Goal: Transaction & Acquisition: Purchase product/service

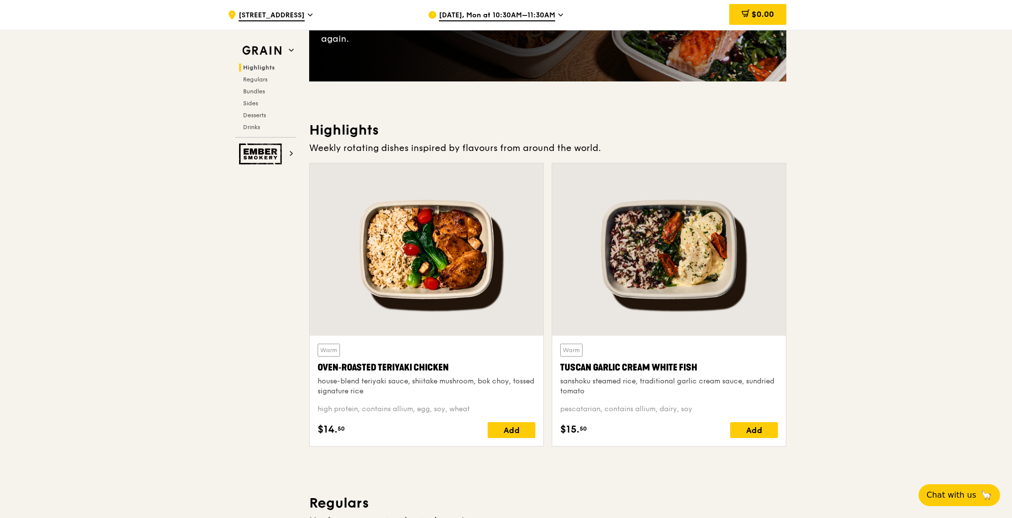
click at [558, 16] on icon at bounding box center [560, 14] width 5 height 9
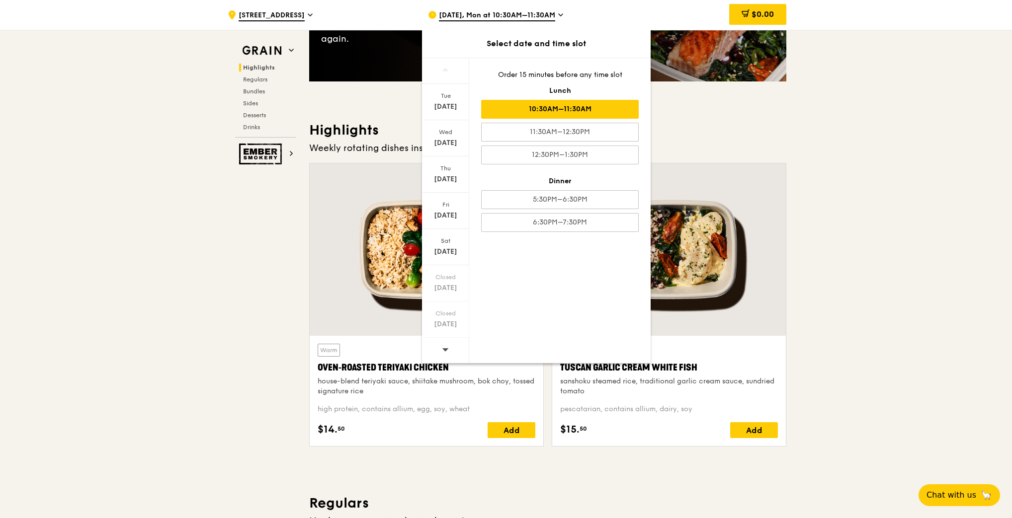
click at [549, 110] on div "10:30AM–11:30AM" at bounding box center [560, 109] width 158 height 19
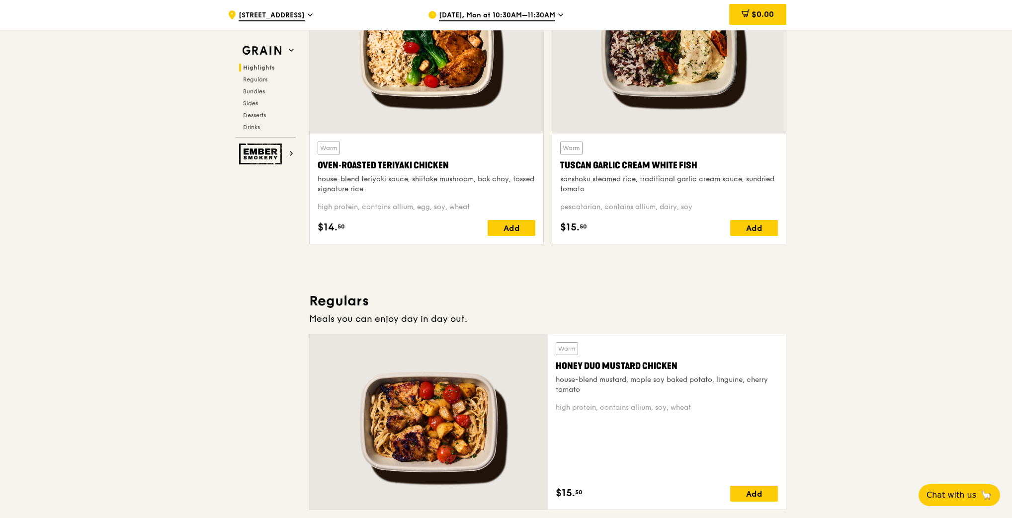
scroll to position [547, 0]
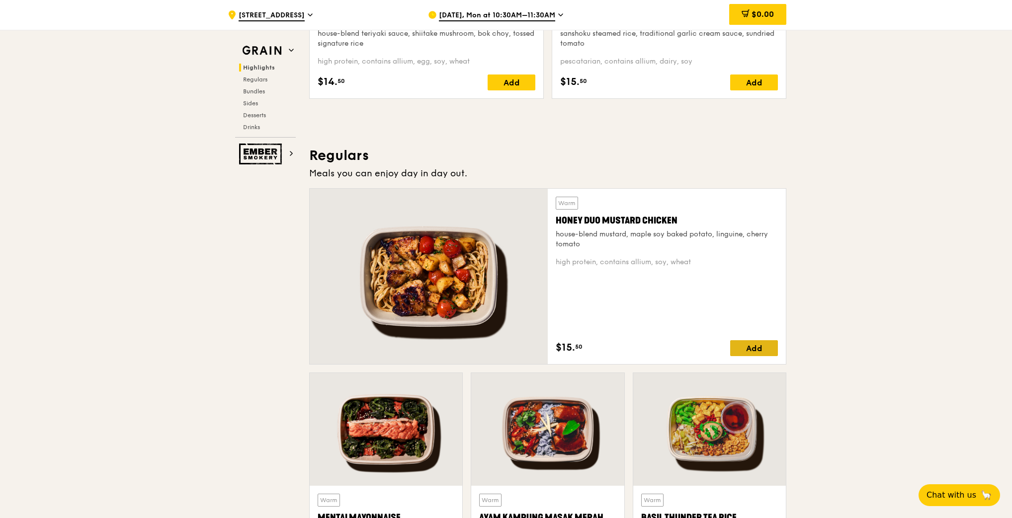
click at [757, 344] on div "Add" at bounding box center [754, 348] width 48 height 16
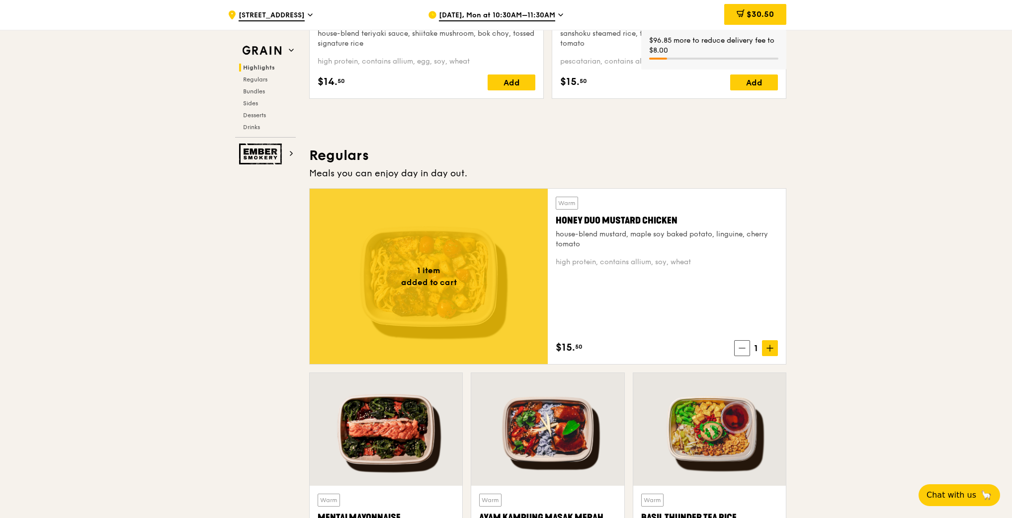
click at [772, 346] on icon at bounding box center [769, 348] width 7 height 7
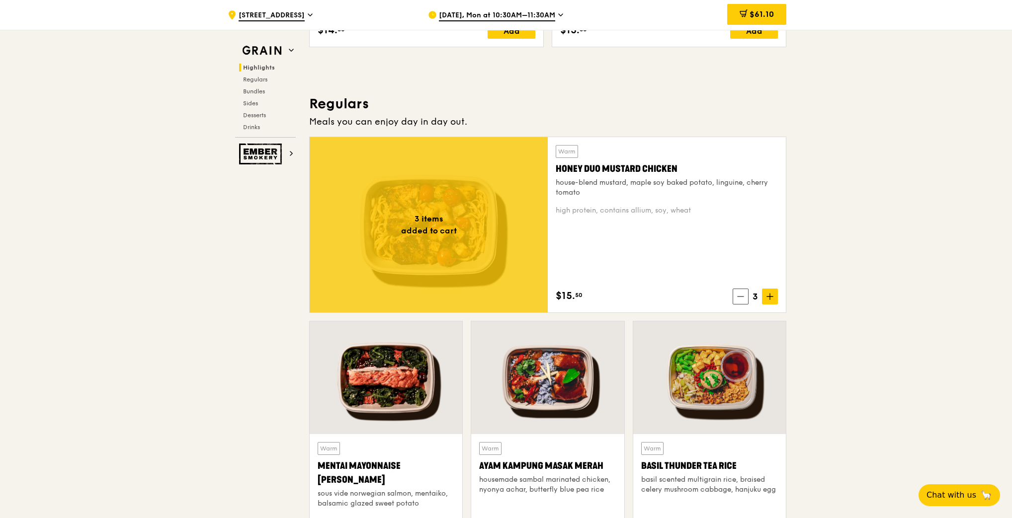
scroll to position [795, 0]
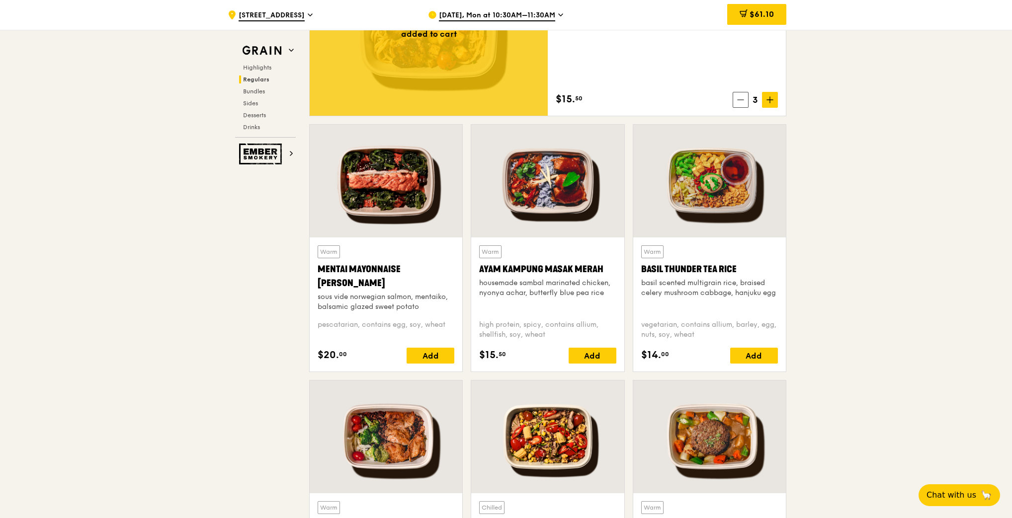
click at [455, 353] on div "Warm Mentai Mayonnaise Aburi Salmon sous vide norwegian salmon, mentaiko, balsa…" at bounding box center [386, 305] width 153 height 134
click at [425, 353] on div "Add" at bounding box center [430, 356] width 48 height 16
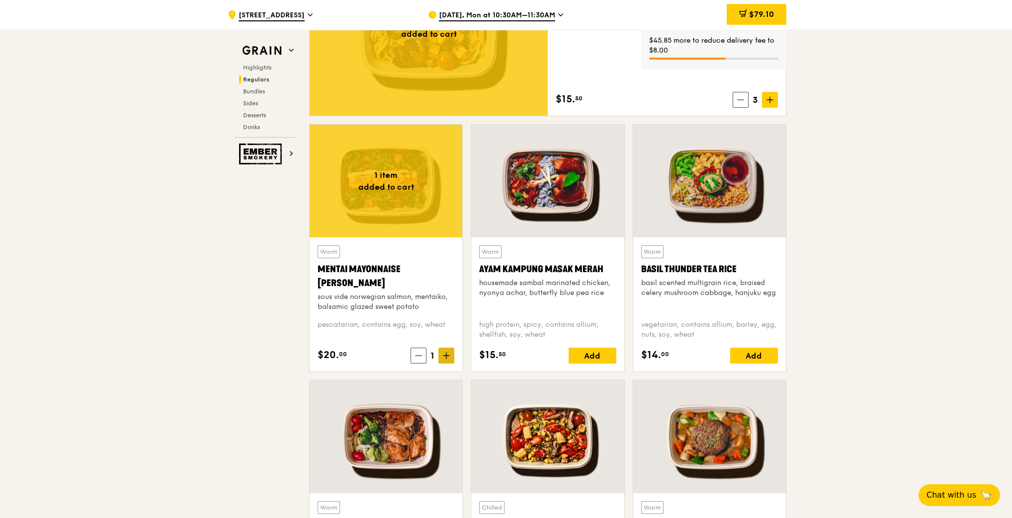
click at [446, 355] on icon at bounding box center [446, 355] width 7 height 7
click at [596, 351] on div "Add" at bounding box center [592, 356] width 48 height 16
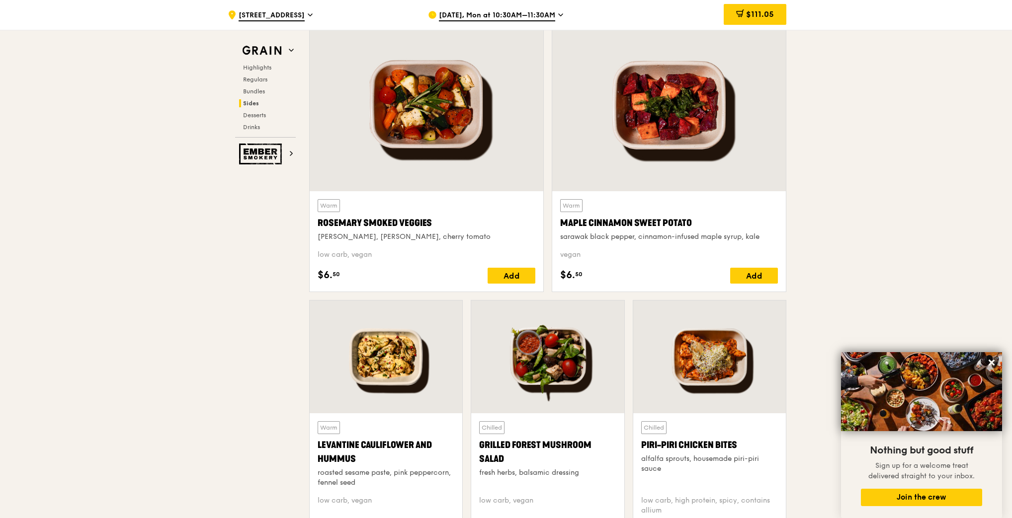
scroll to position [2186, 0]
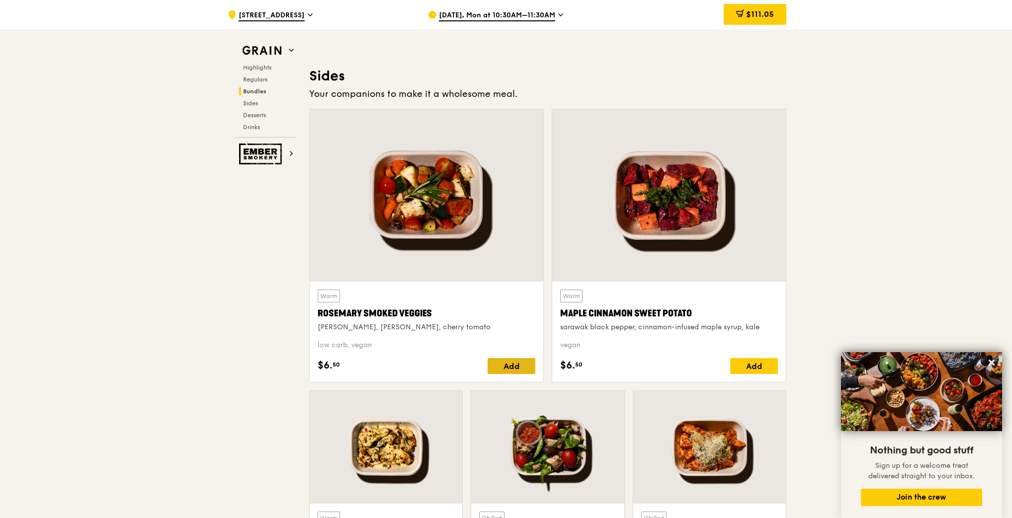
click at [509, 368] on div "Add" at bounding box center [511, 366] width 48 height 16
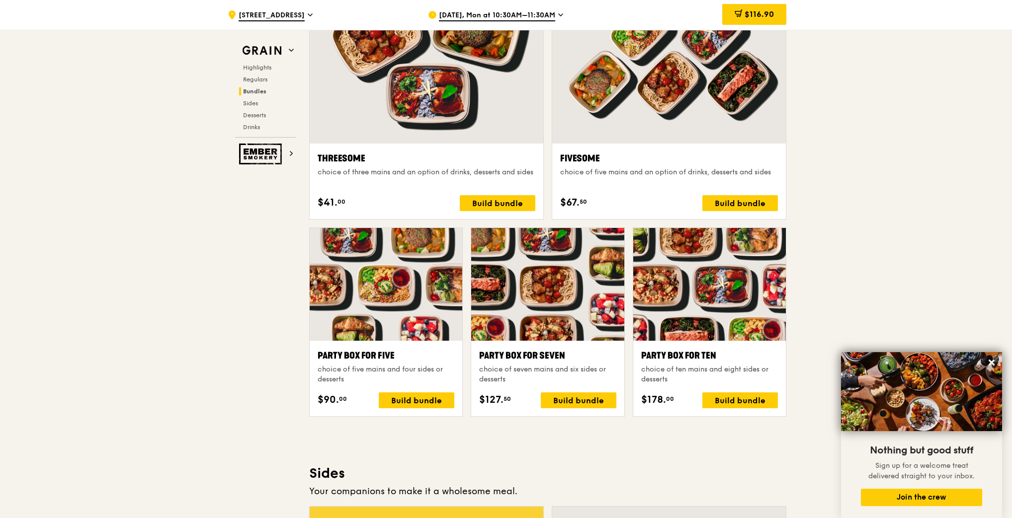
scroll to position [1391, 0]
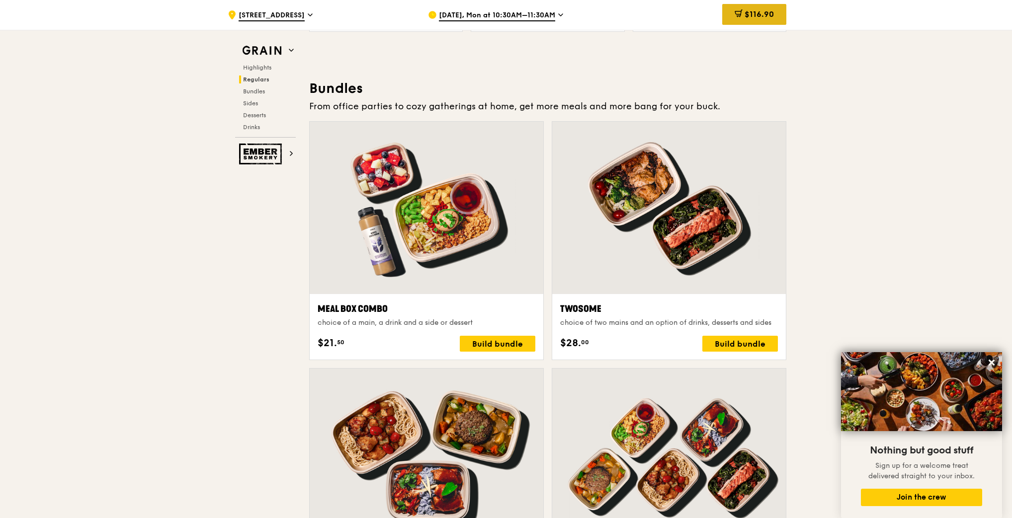
click at [756, 18] on span "$116.90" at bounding box center [758, 13] width 29 height 9
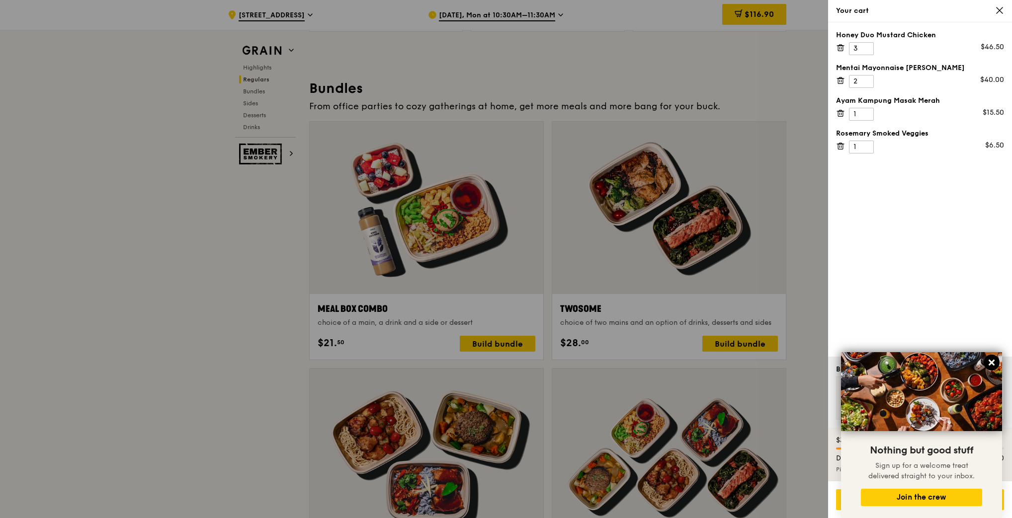
click at [989, 362] on icon at bounding box center [991, 362] width 9 height 9
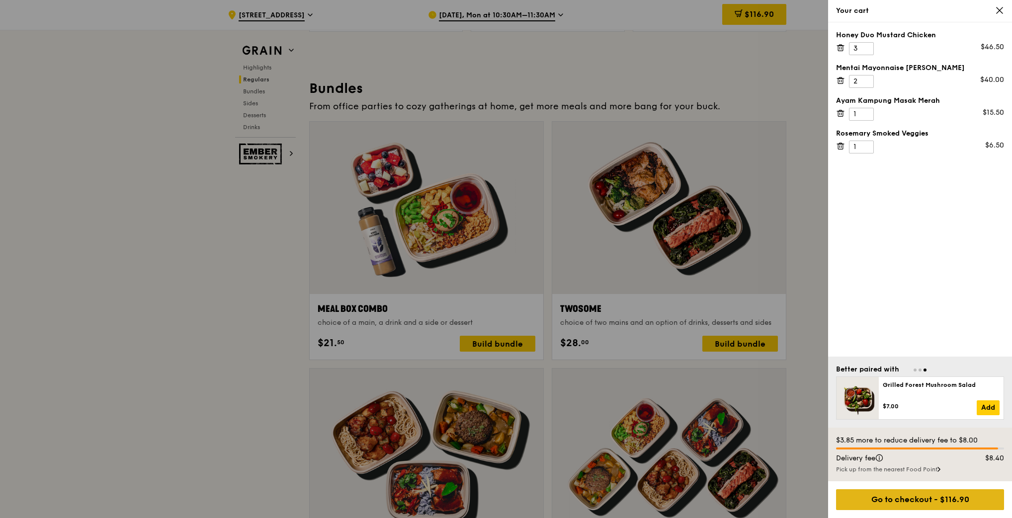
click at [906, 501] on div "Go to checkout - $116.90" at bounding box center [920, 499] width 168 height 21
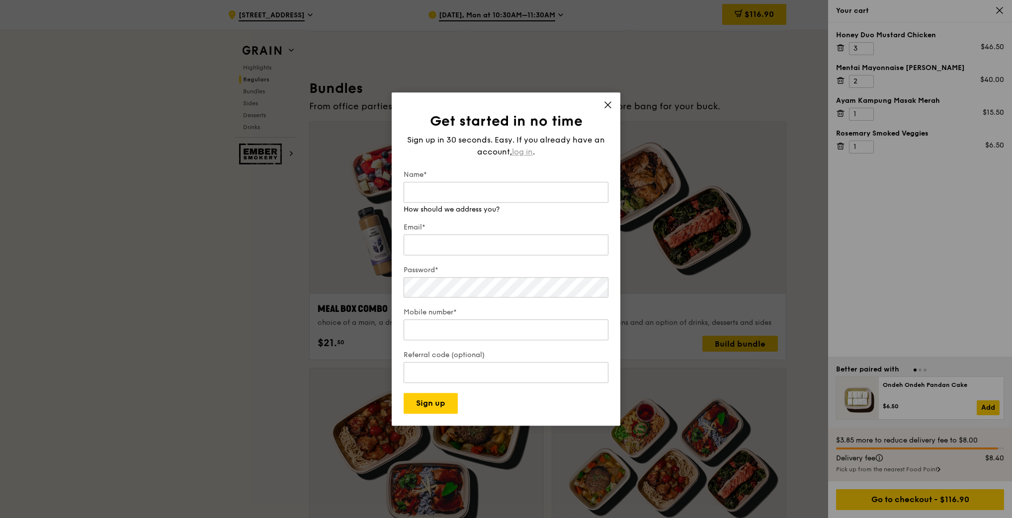
click at [523, 153] on span "log in" at bounding box center [522, 152] width 21 height 12
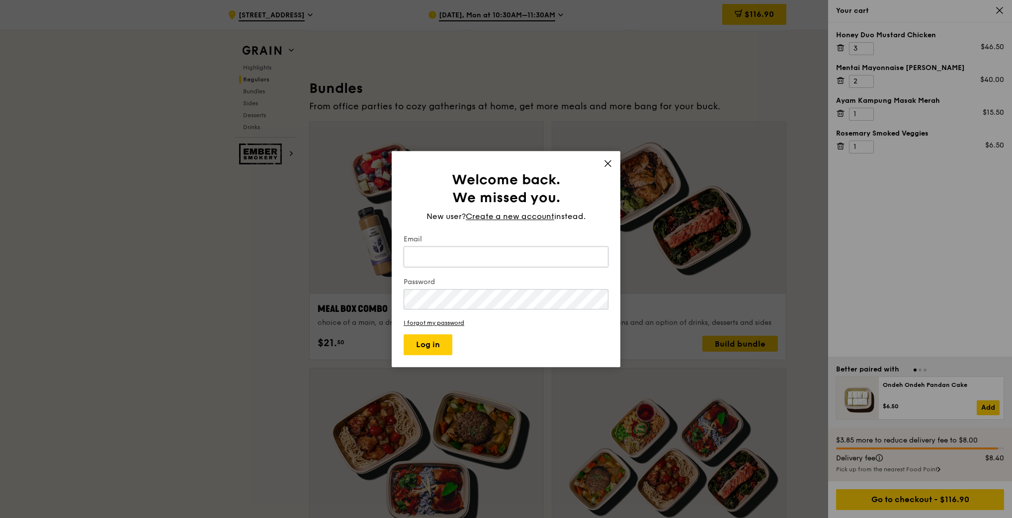
click at [487, 261] on input "Email" at bounding box center [505, 256] width 205 height 21
type input "ann.anis@jti.com"
click at [403, 334] on button "Log in" at bounding box center [427, 344] width 49 height 21
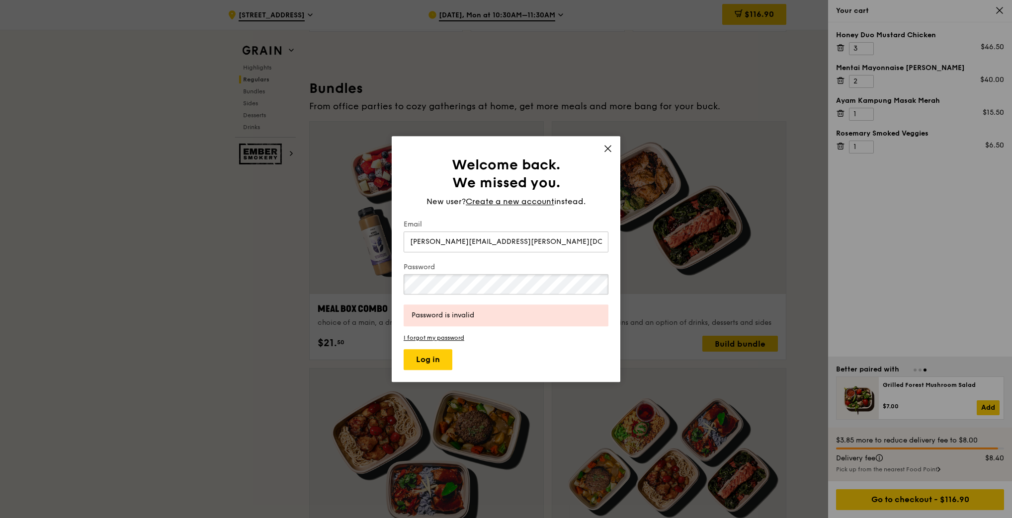
click at [353, 278] on div "Welcome back. We missed you. New user? Create a new account instead. Email ann.…" at bounding box center [506, 259] width 1012 height 518
click at [403, 349] on button "Log in" at bounding box center [427, 359] width 49 height 21
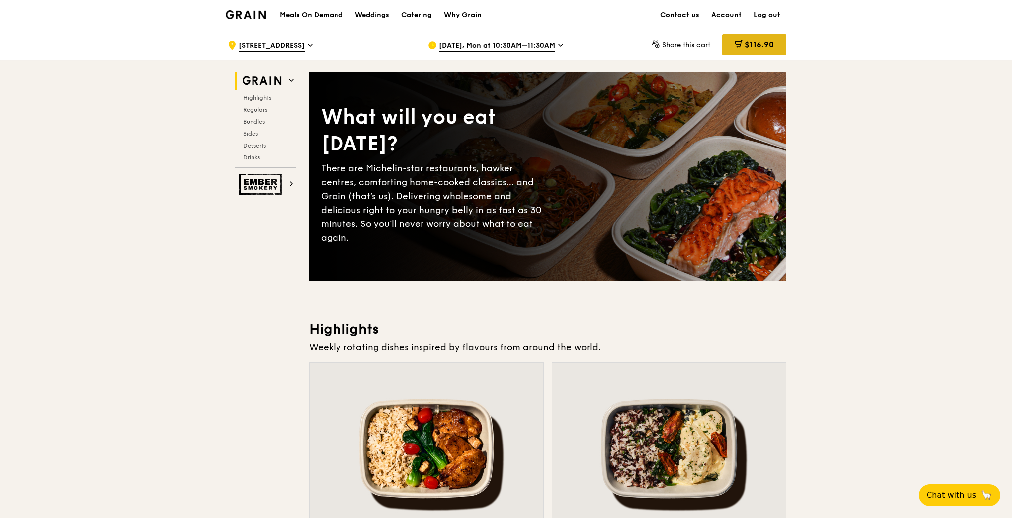
click at [761, 50] on div "$116.90" at bounding box center [754, 44] width 64 height 21
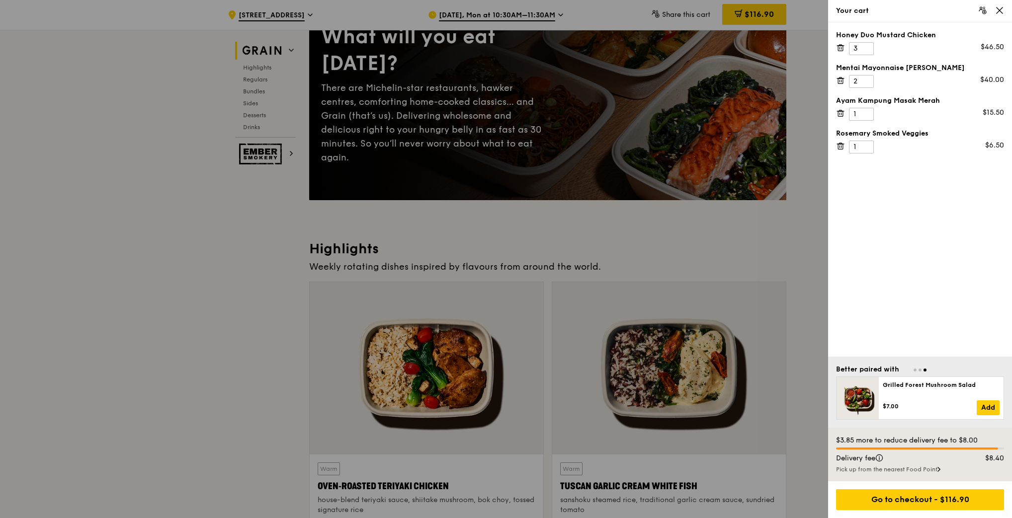
scroll to position [99, 0]
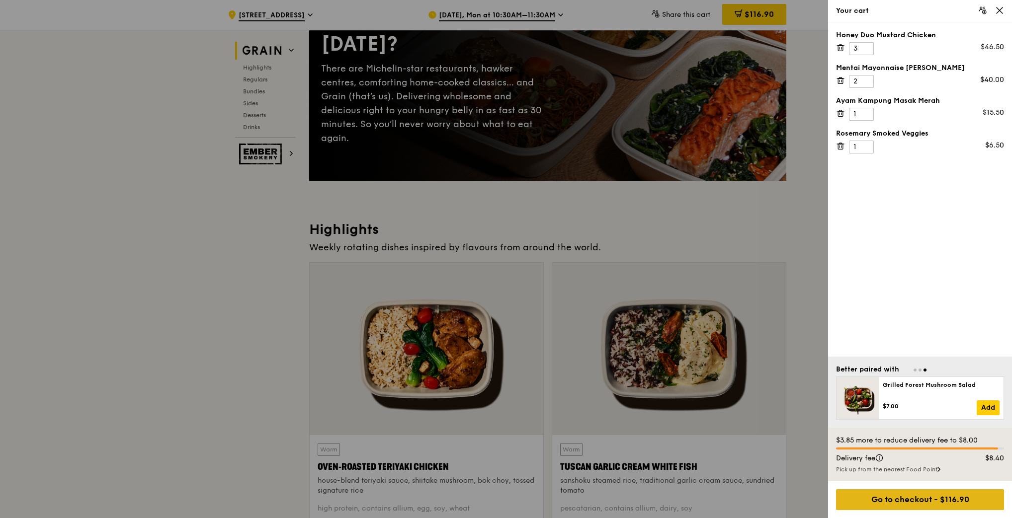
click at [932, 502] on div "Go to checkout - $116.90" at bounding box center [920, 499] width 168 height 21
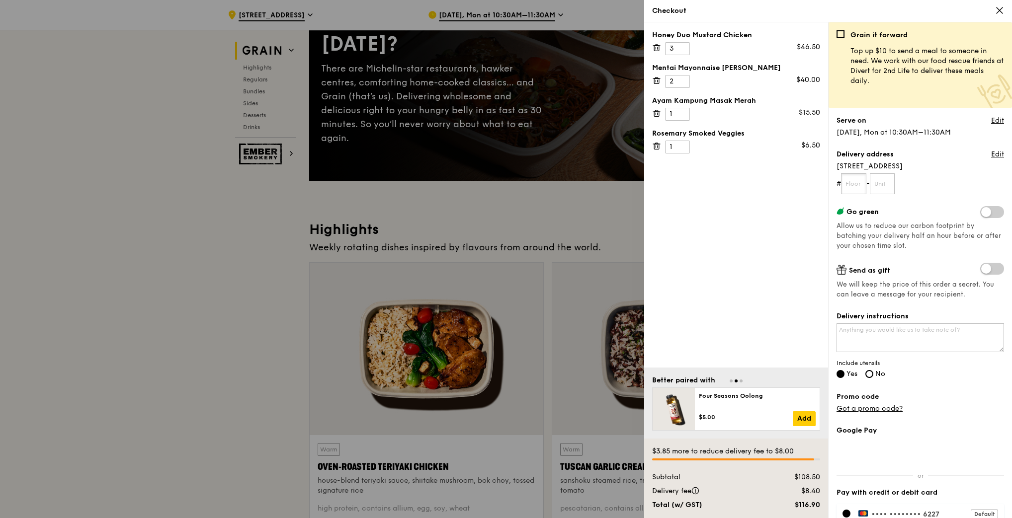
click at [859, 181] on input "text" at bounding box center [853, 183] width 25 height 21
type input "07"
type input "09/12"
click at [917, 183] on form "# 07 - 09/12" at bounding box center [919, 183] width 167 height 21
click at [888, 337] on textarea "Delivery instructions" at bounding box center [919, 337] width 167 height 29
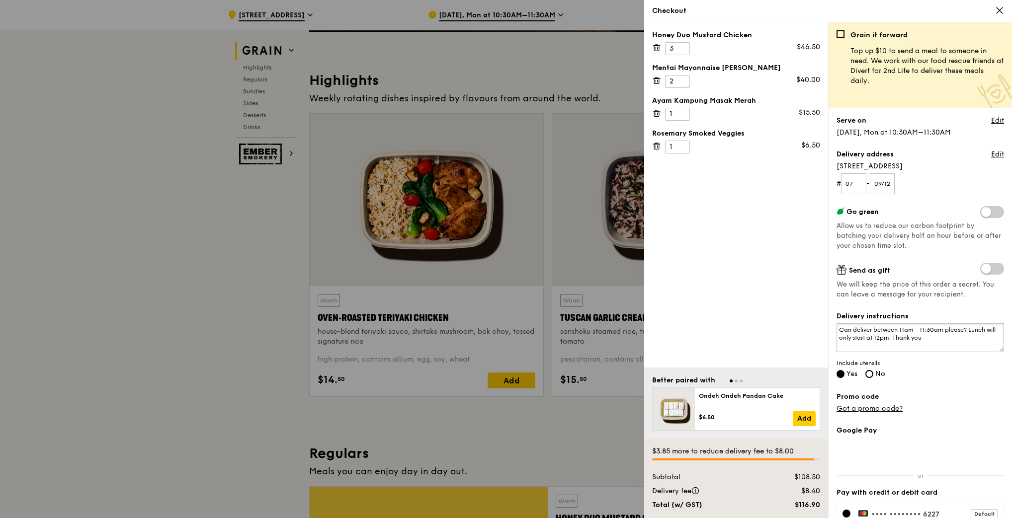
scroll to position [199, 0]
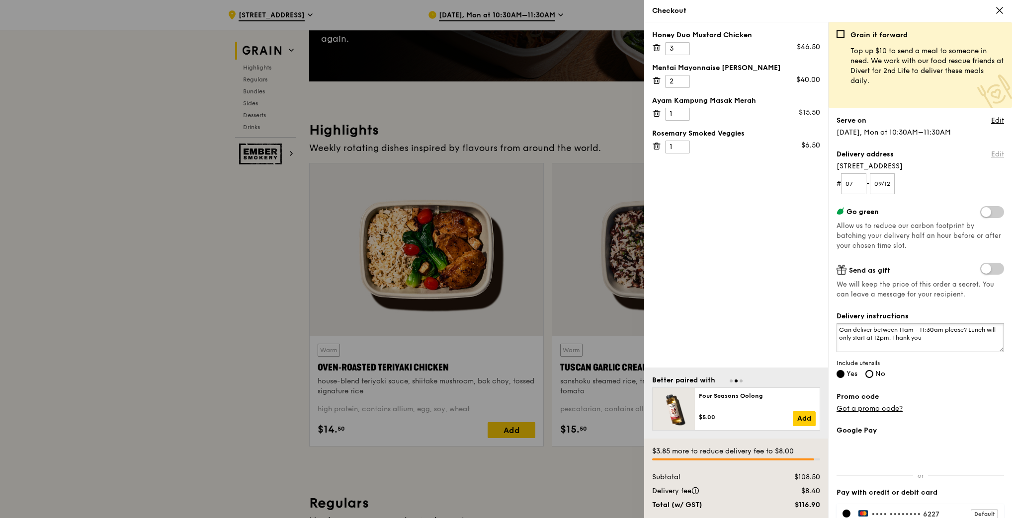
type textarea "Can deliver between 11am - 11:30am please? Lunch will only start at 12pm. Thank…"
click at [991, 154] on link "Edit" at bounding box center [997, 155] width 13 height 10
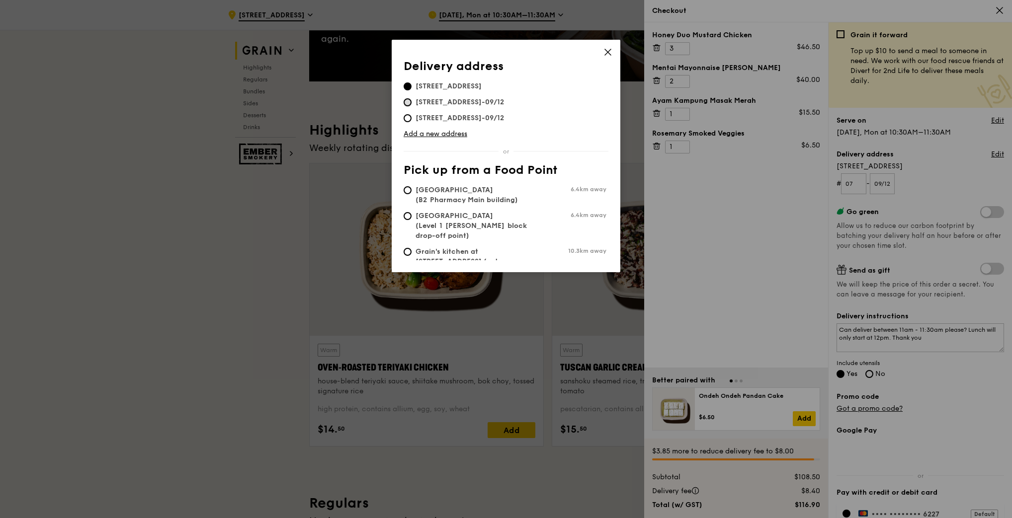
click at [406, 103] on input "[STREET_ADDRESS]-09/12" at bounding box center [407, 102] width 8 height 8
radio input "true"
click at [608, 53] on icon at bounding box center [607, 52] width 9 height 9
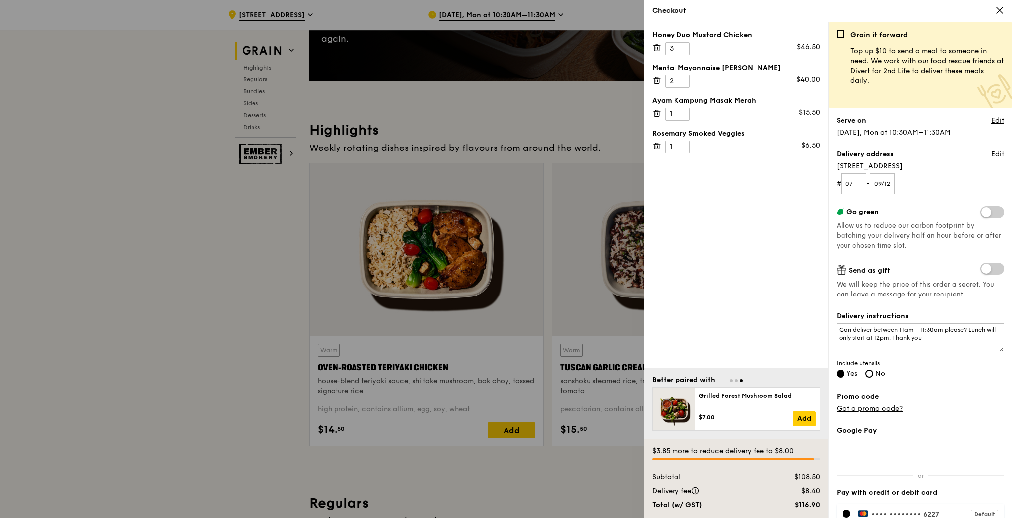
click at [949, 182] on form "# 07 - 09/12" at bounding box center [919, 183] width 167 height 21
click at [910, 173] on form "# 07 - 09/12" at bounding box center [919, 183] width 167 height 21
click at [991, 151] on link "Edit" at bounding box center [997, 155] width 13 height 10
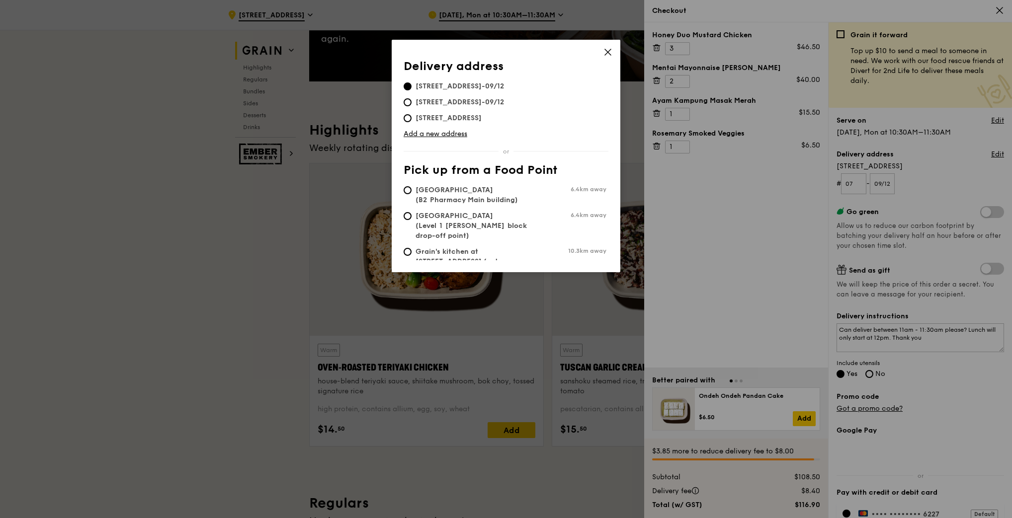
click at [608, 55] on icon at bounding box center [607, 52] width 9 height 9
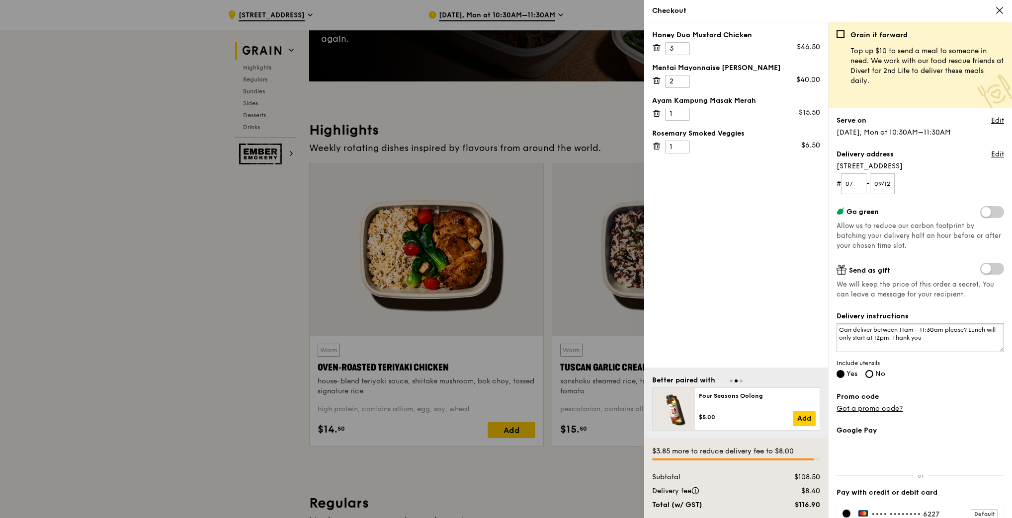
click at [847, 331] on textarea "Can deliver between 11am - 11:30am please? Lunch will only start at 12pm. Thank…" at bounding box center [919, 337] width 167 height 29
click at [839, 330] on textarea "Can deliver between 11am - 11:30am please? Lunch will only start at 12pm. Thank…" at bounding box center [919, 337] width 167 height 29
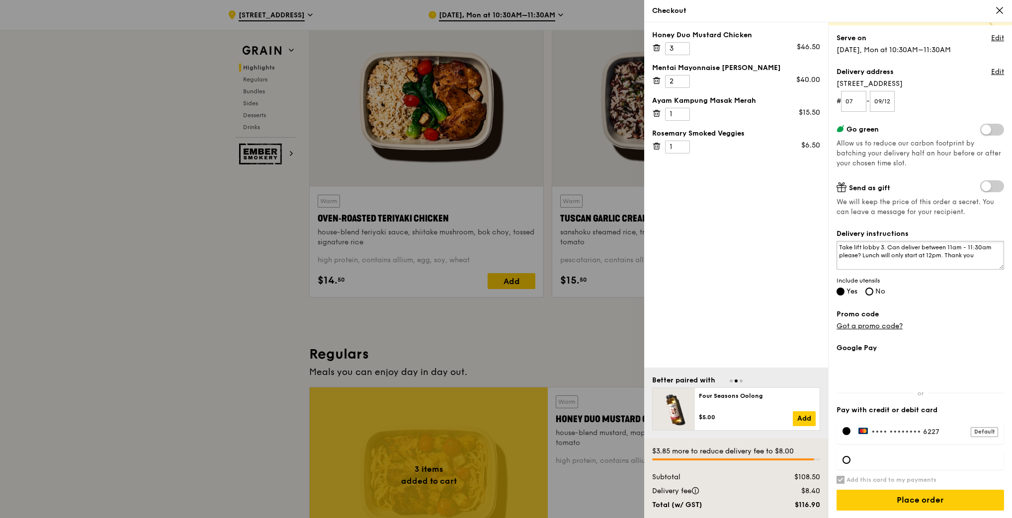
scroll to position [33, 0]
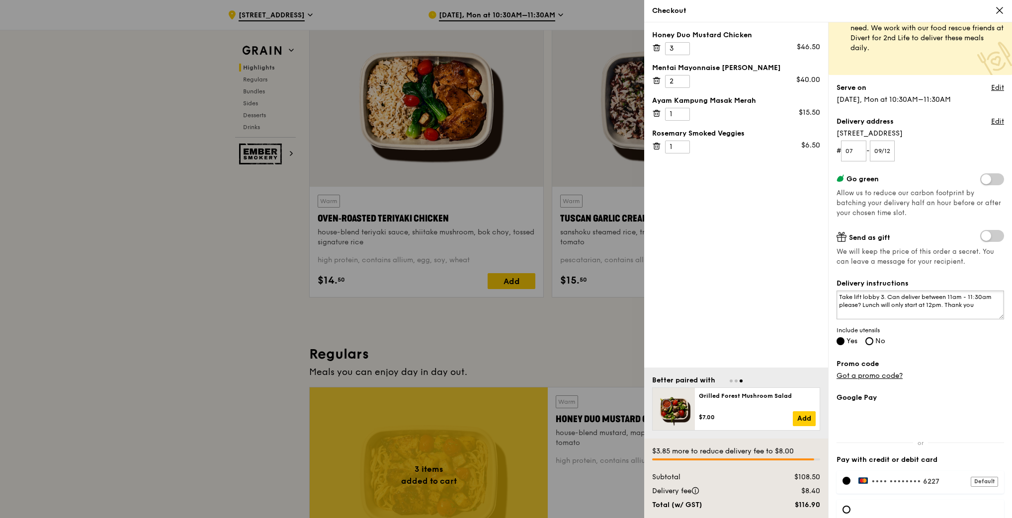
type textarea "Take lift lobby 3. Can deliver between 11am - 11:30am please? Lunch will only s…"
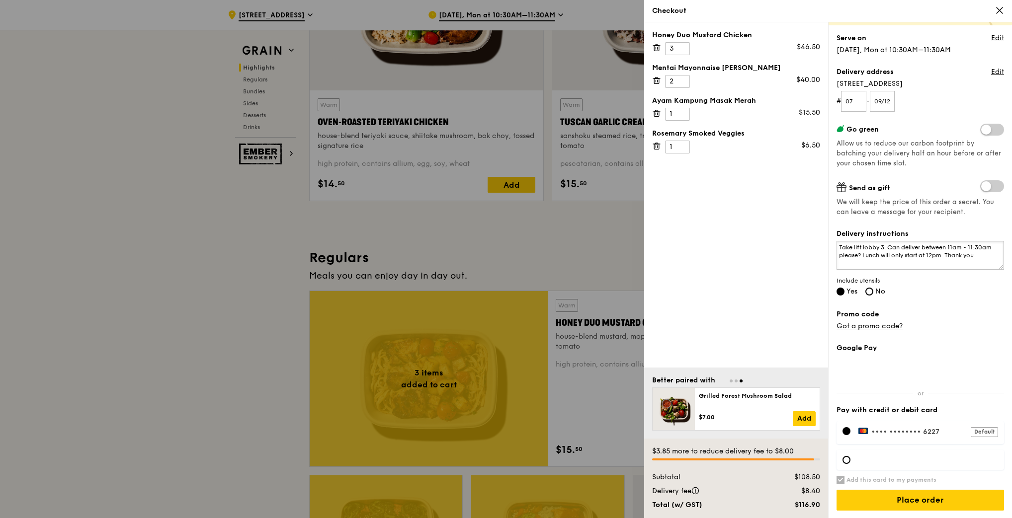
scroll to position [447, 0]
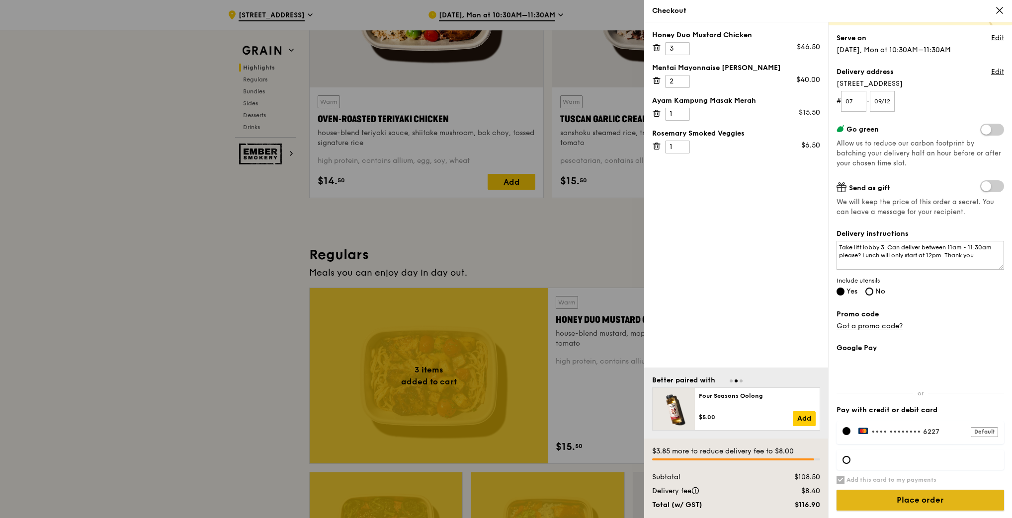
click at [901, 498] on input "Place order" at bounding box center [919, 500] width 167 height 21
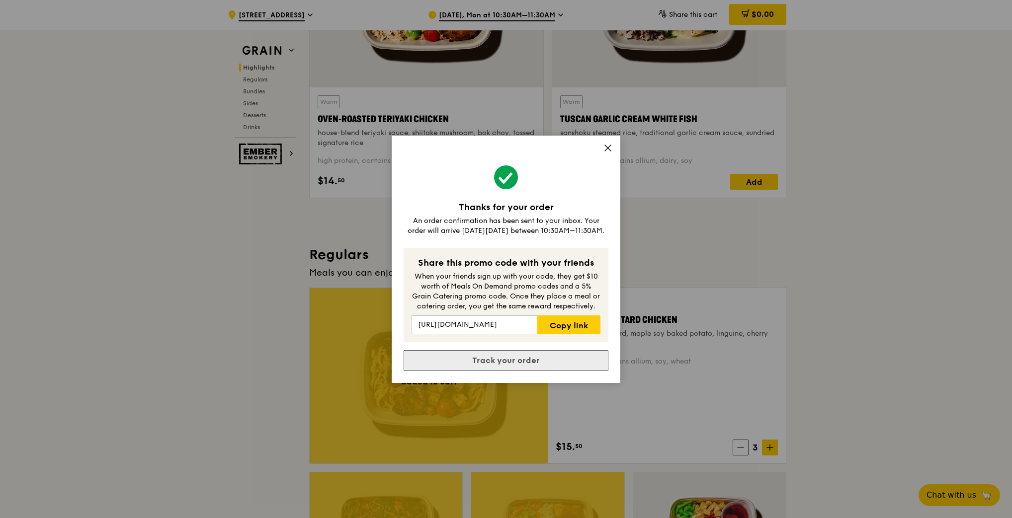
click at [545, 363] on link "Track your order" at bounding box center [505, 360] width 205 height 21
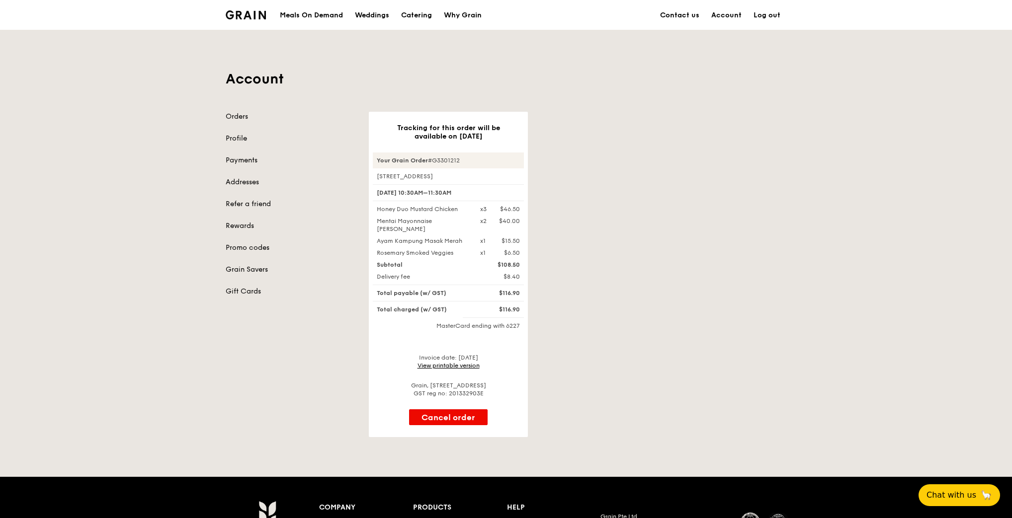
click at [474, 363] on link "View printable version" at bounding box center [448, 365] width 62 height 7
